Goal: Transaction & Acquisition: Purchase product/service

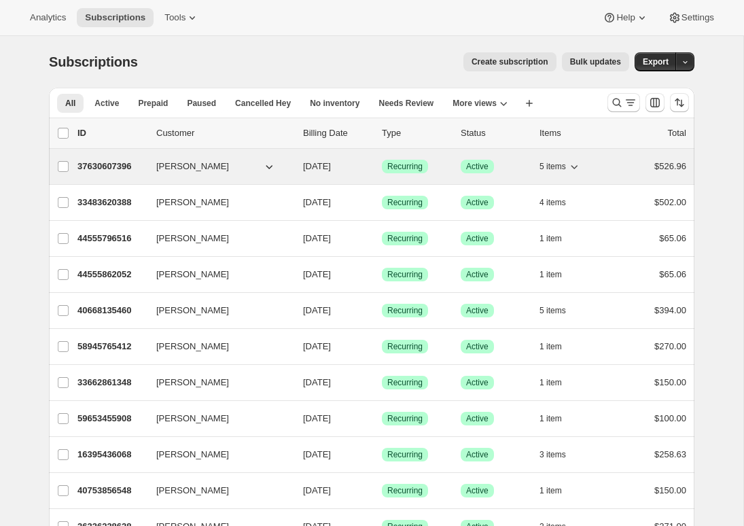
click at [102, 162] on p "37630607396" at bounding box center [111, 167] width 68 height 14
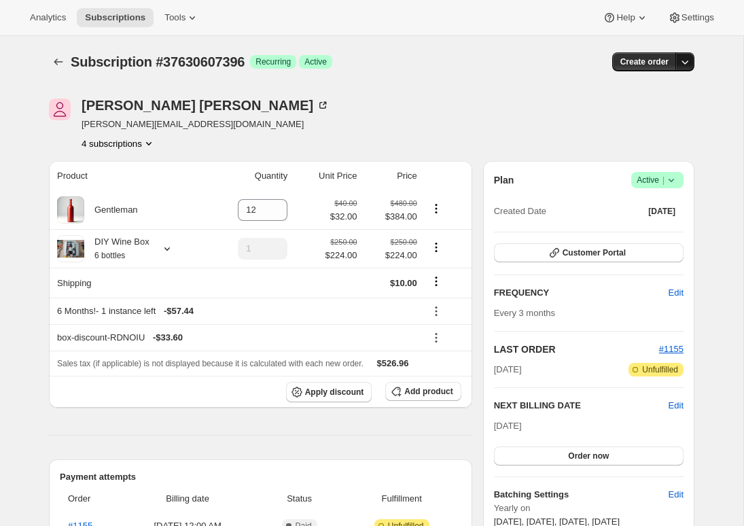
click at [689, 66] on icon "button" at bounding box center [685, 62] width 14 height 14
click at [611, 116] on span "Create custom one-time order" at bounding box center [628, 113] width 118 height 10
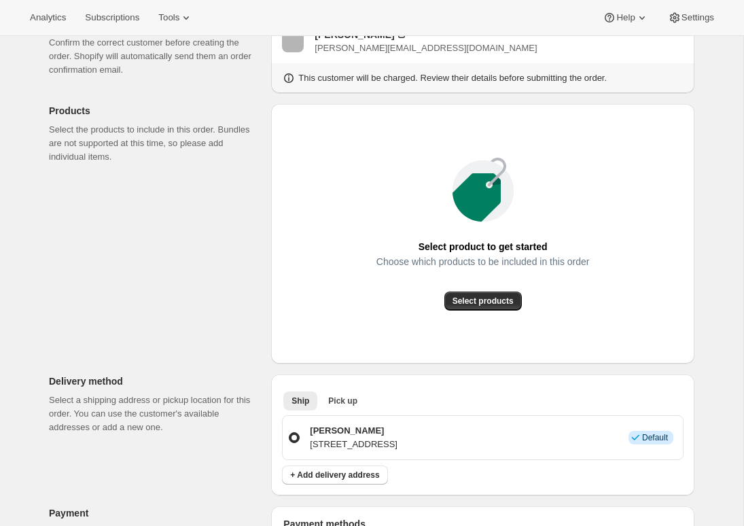
scroll to position [104, 0]
click at [463, 304] on span "Select products" at bounding box center [483, 300] width 61 height 11
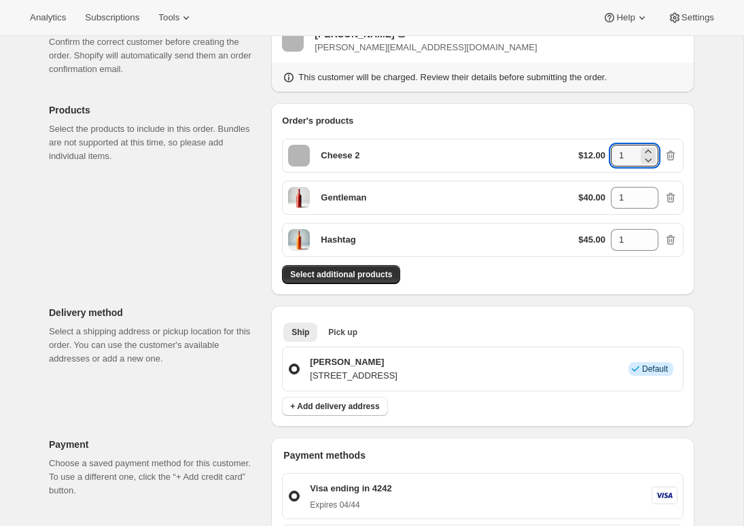
drag, startPoint x: 626, startPoint y: 157, endPoint x: 580, endPoint y: 159, distance: 46.2
click at [586, 157] on div "$12.00 1" at bounding box center [627, 156] width 99 height 22
type input "2"
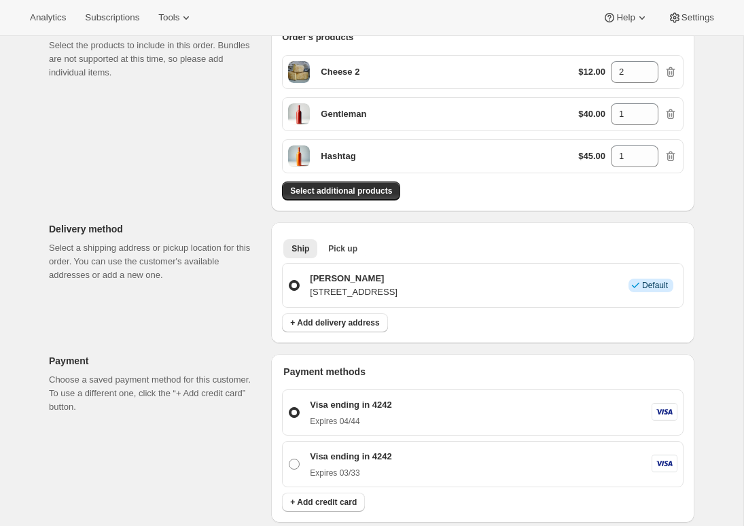
scroll to position [187, 0]
click at [348, 248] on span "Pick up" at bounding box center [342, 249] width 29 height 11
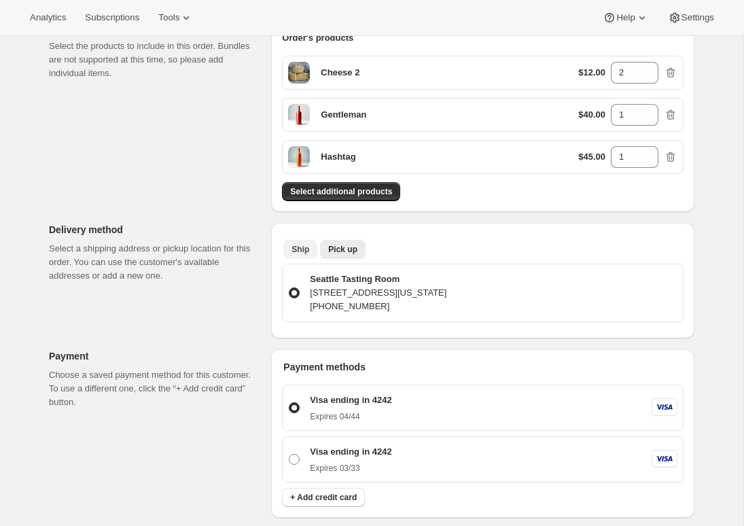
click at [300, 249] on span "Ship" at bounding box center [300, 249] width 18 height 11
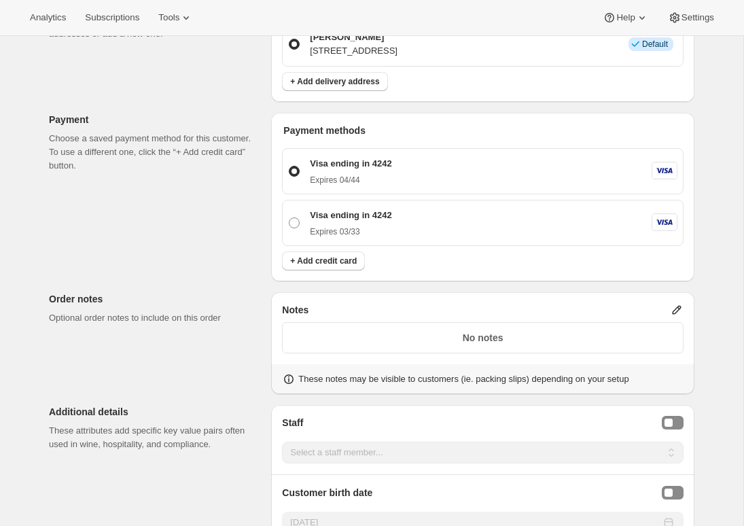
scroll to position [483, 0]
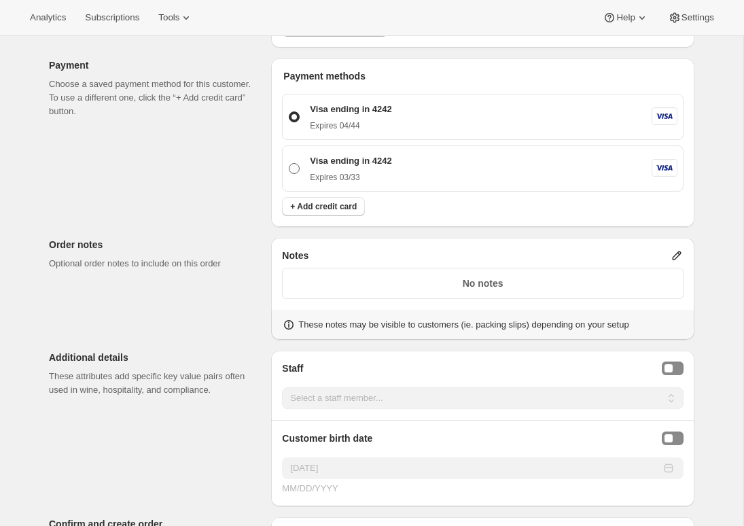
click at [359, 162] on p "Visa ending in 4242" at bounding box center [351, 161] width 82 height 14
click at [289, 163] on input "Visa ending in 4242 Expires 03/33" at bounding box center [289, 163] width 1 height 1
radio input "true"
click at [357, 122] on p "Expires 04/44" at bounding box center [351, 125] width 82 height 11
click at [289, 112] on input "Visa ending in 4242 Expires 04/44" at bounding box center [289, 111] width 1 height 1
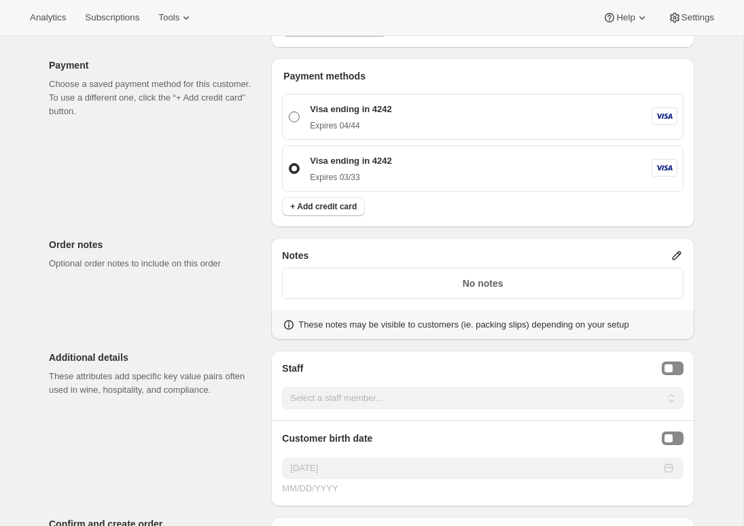
radio input "true"
click at [344, 169] on div "Expires 03/33" at bounding box center [351, 175] width 82 height 15
click at [289, 164] on input "Visa ending in 4242 Expires 03/33" at bounding box center [289, 163] width 1 height 1
radio input "true"
click at [327, 204] on span "+ Add credit card" at bounding box center [323, 206] width 67 height 11
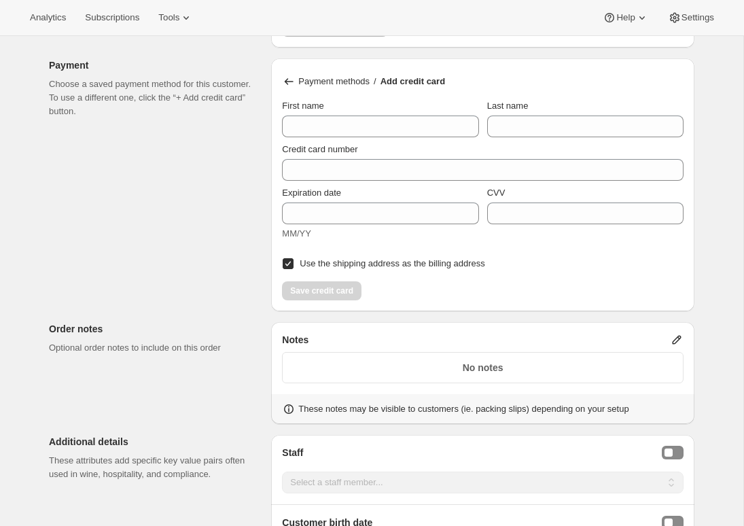
click at [283, 80] on icon at bounding box center [289, 82] width 14 height 14
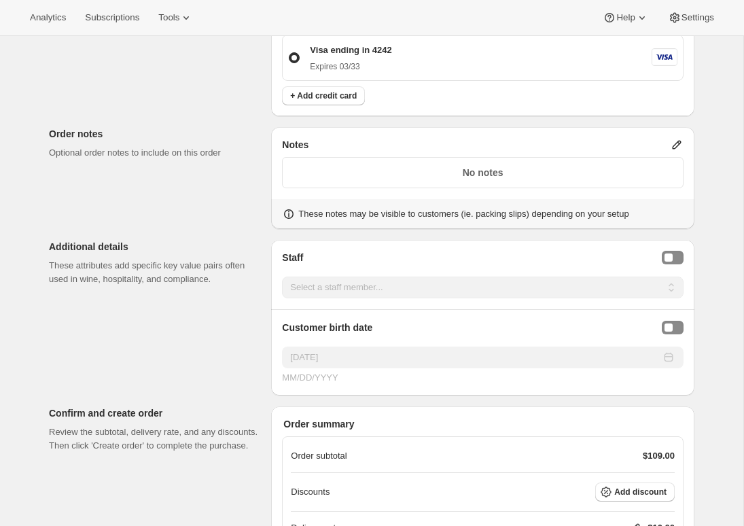
scroll to position [595, 0]
click at [674, 251] on button "Staff Selector" at bounding box center [673, 256] width 22 height 14
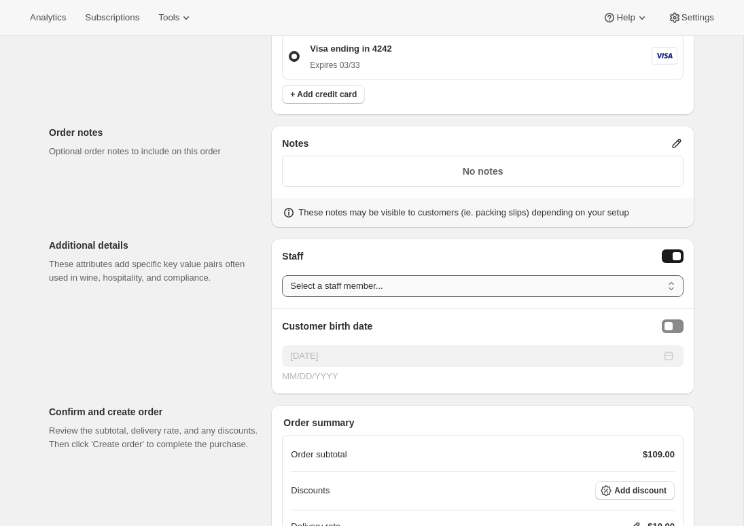
click at [500, 289] on select "Select a staff member... Emily Yuhas Adrian Andrade" at bounding box center [483, 286] width 402 height 22
select select "associate-0"
click at [282, 275] on select "Select a staff member... Emily Yuhas Adrian Andrade" at bounding box center [483, 286] width 402 height 22
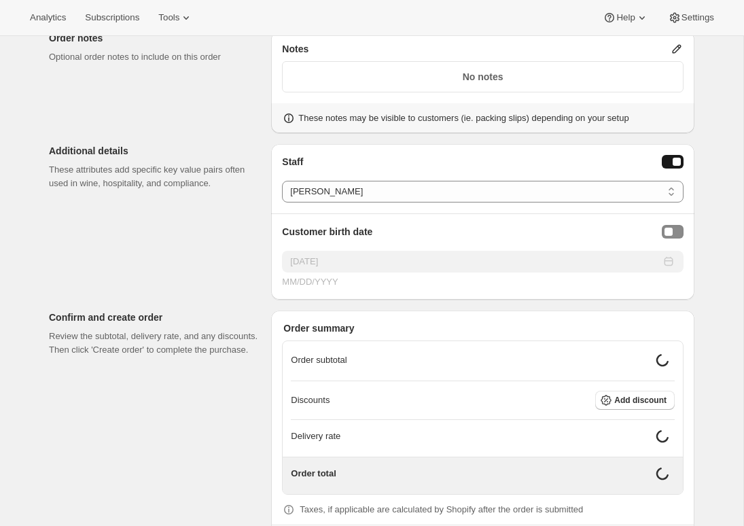
scroll to position [713, 0]
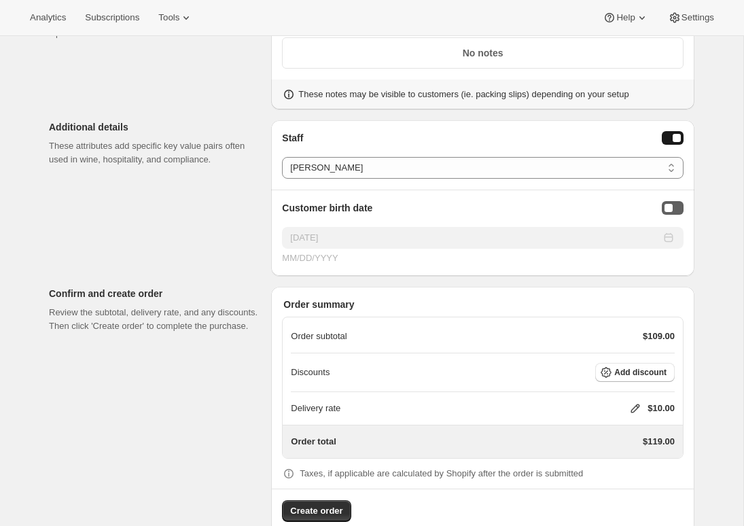
click at [672, 211] on button "Birthday Selector" at bounding box center [673, 208] width 22 height 14
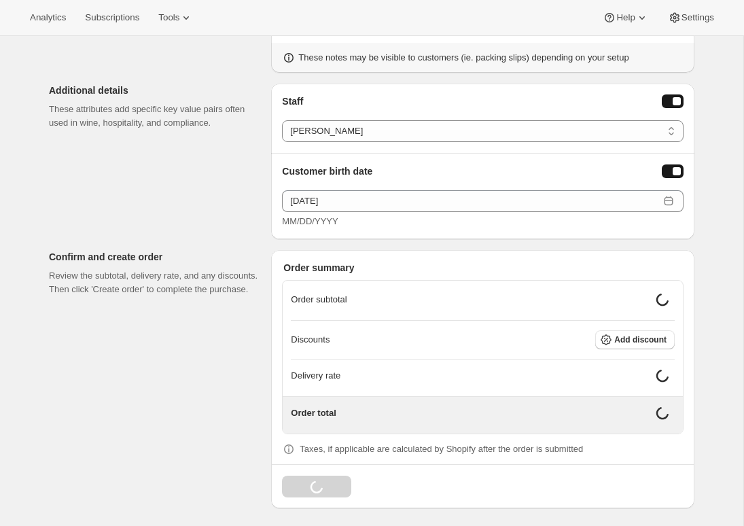
scroll to position [740, 0]
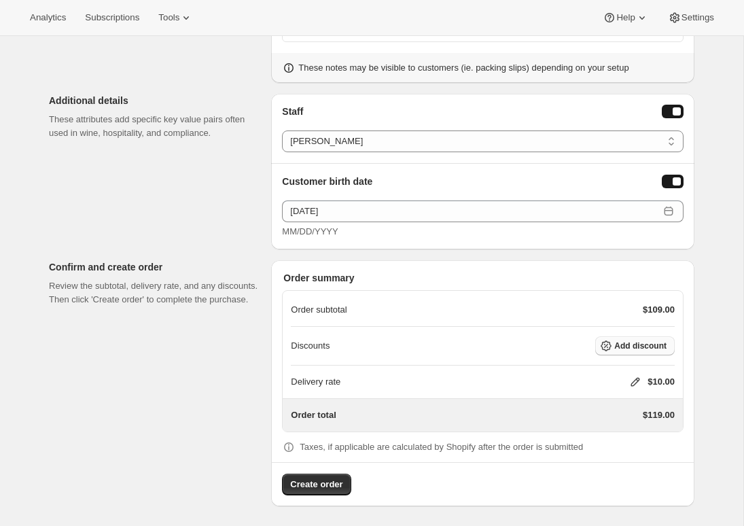
click at [615, 348] on span "Add discount" at bounding box center [640, 345] width 52 height 11
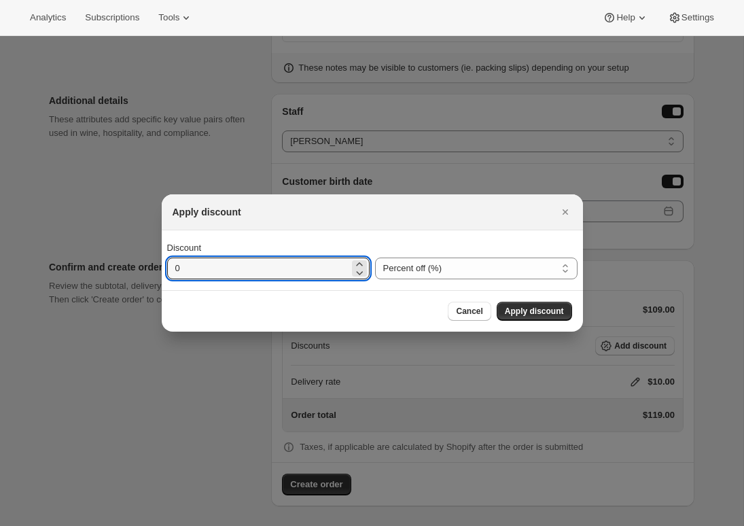
drag, startPoint x: 198, startPoint y: 269, endPoint x: 90, endPoint y: 294, distance: 110.3
click at [110, 525] on div "Apply discount Discount 0 Percent off (%) Amount off ($) Percent off (%) Cancel…" at bounding box center [372, 528] width 744 height 0
type input "20"
click at [535, 307] on span "Apply discount" at bounding box center [534, 311] width 59 height 11
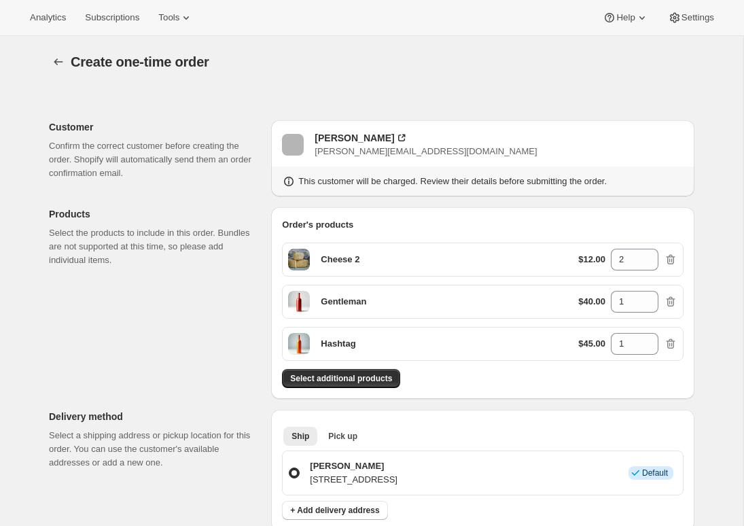
scroll to position [735, 0]
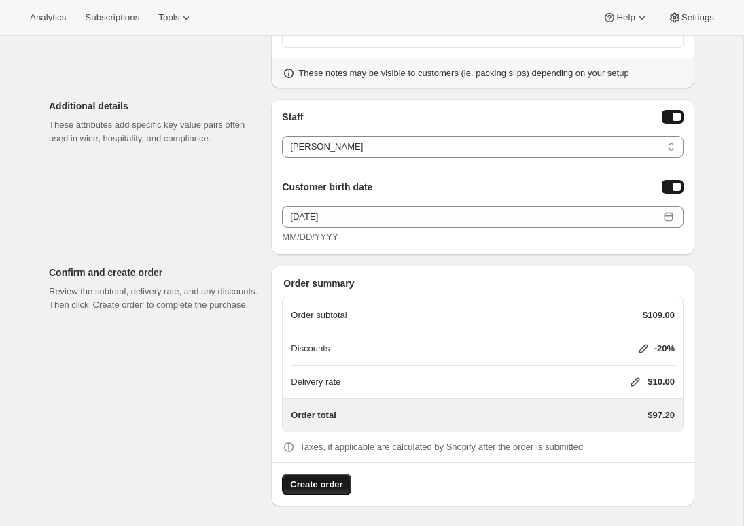
click at [336, 475] on button "Create order" at bounding box center [316, 485] width 69 height 22
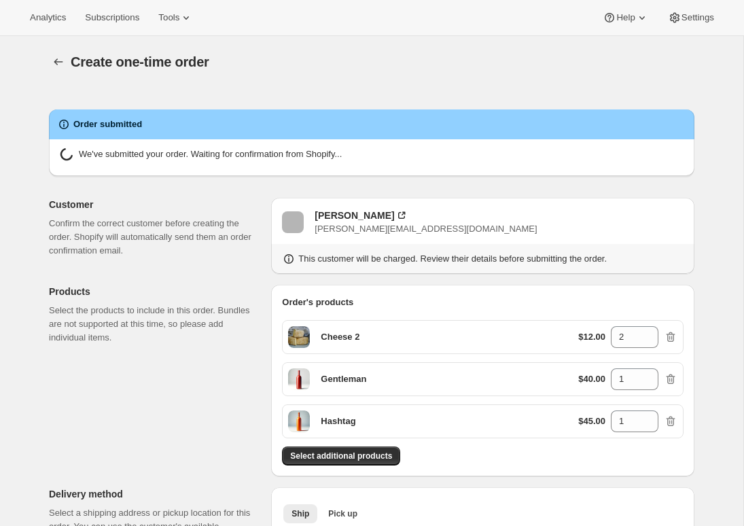
radio input "false"
radio input "true"
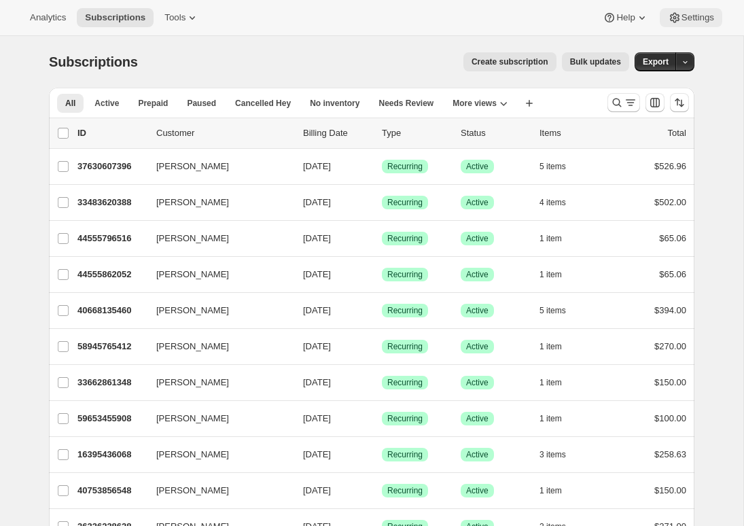
click at [682, 17] on span "Settings" at bounding box center [698, 17] width 33 height 11
